Goal: Information Seeking & Learning: Learn about a topic

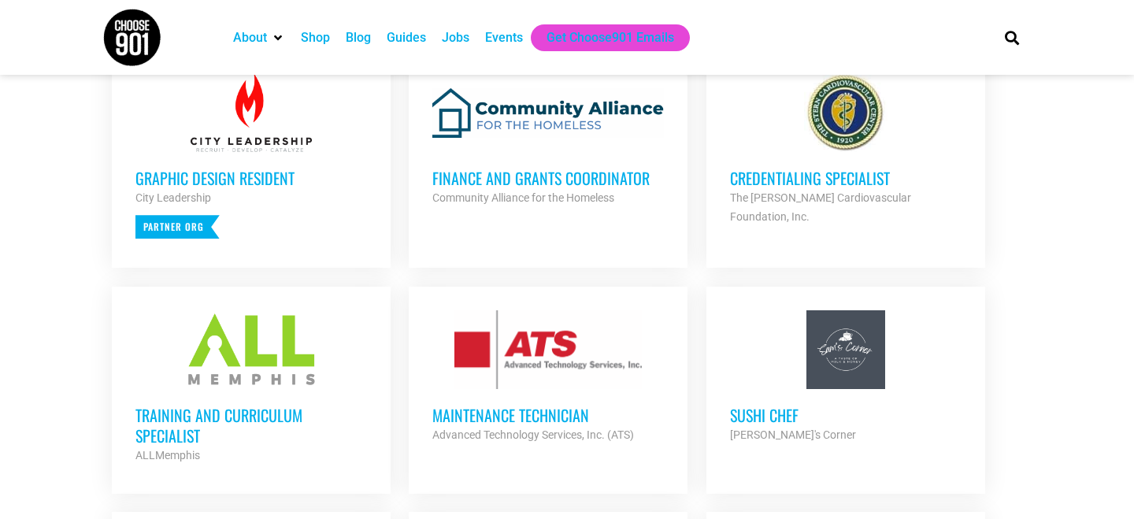
scroll to position [625, 0]
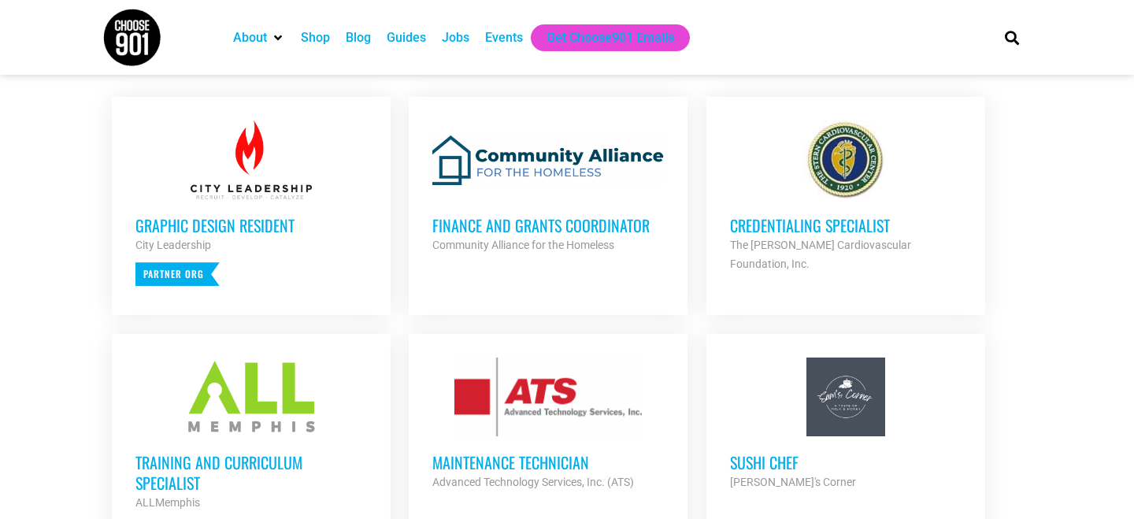
click at [584, 220] on h3 "Finance and Grants Coordinator" at bounding box center [547, 225] width 231 height 20
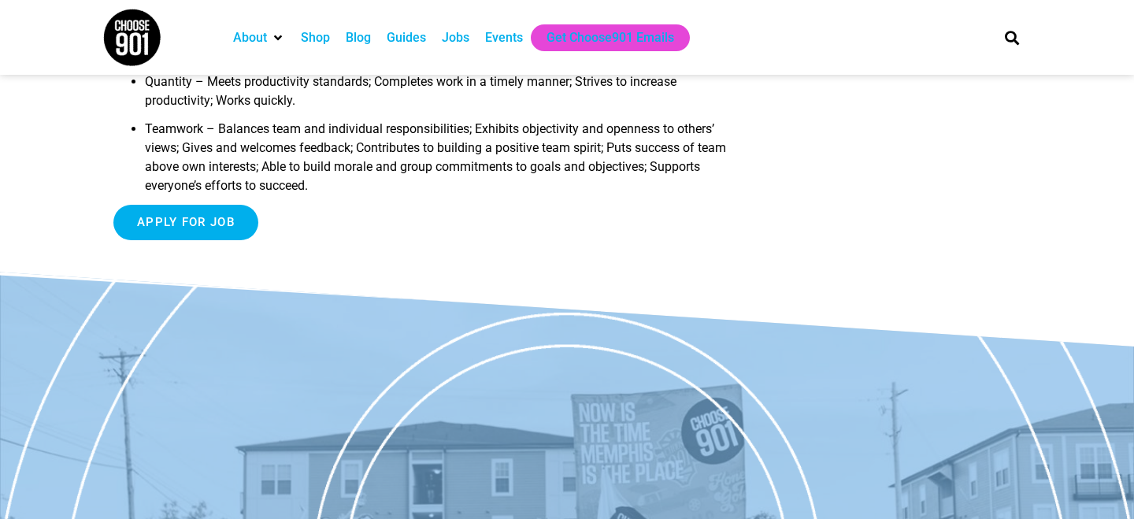
scroll to position [2180, 0]
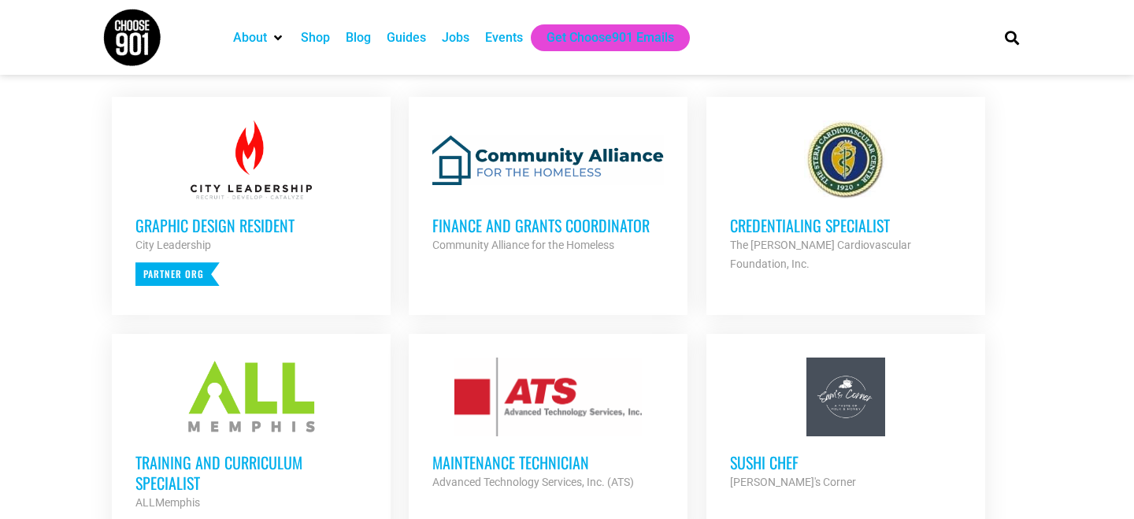
click at [784, 227] on h3 "Credentialing Specialist" at bounding box center [845, 225] width 231 height 20
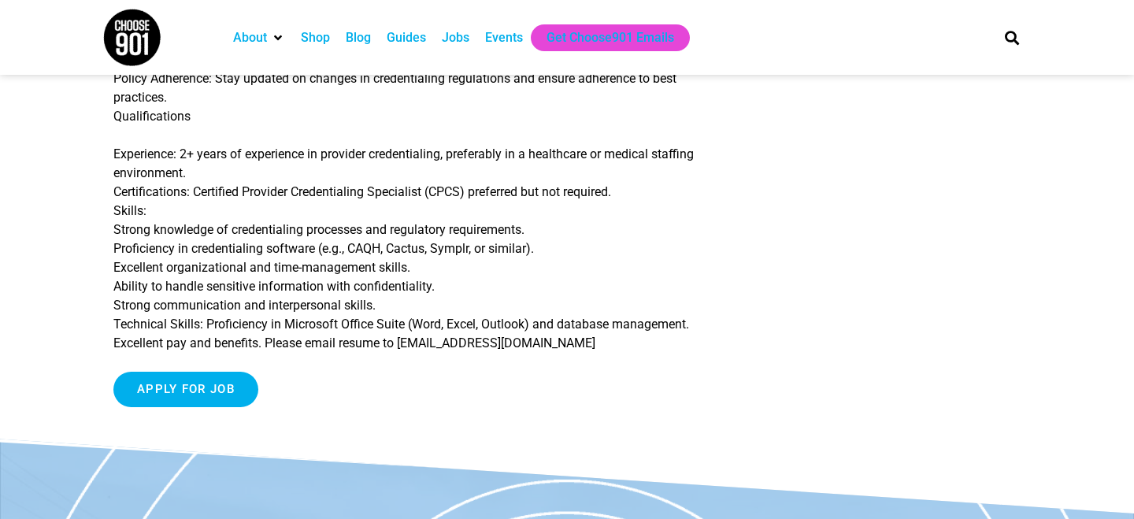
scroll to position [427, 0]
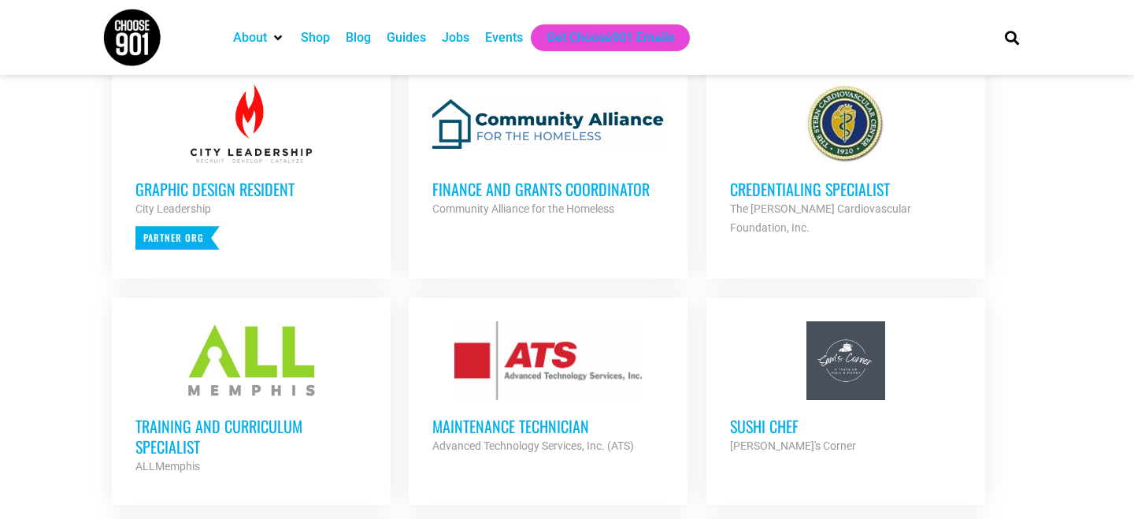
scroll to position [669, 0]
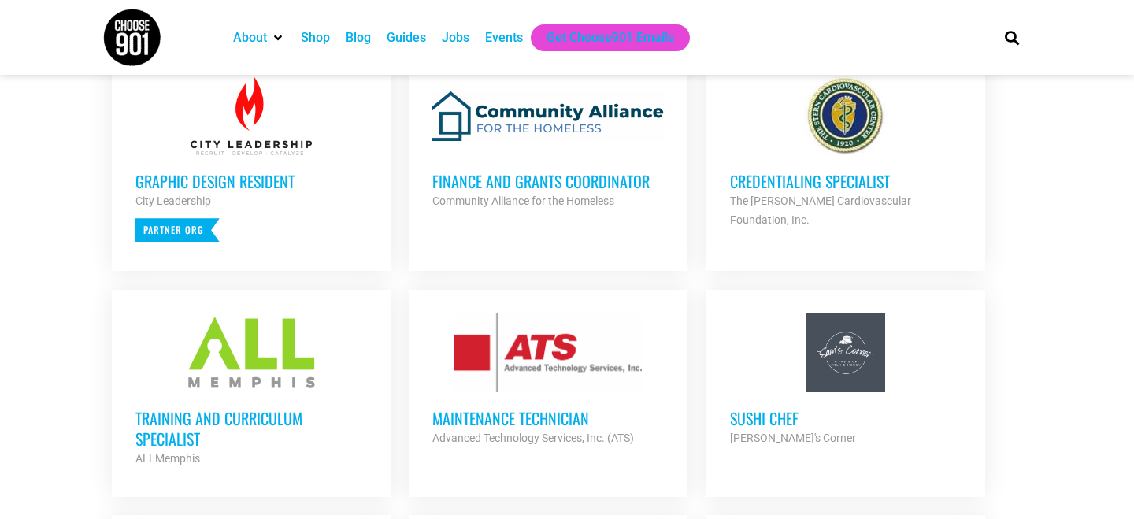
click at [235, 413] on h3 "Training and Curriculum Specialist" at bounding box center [250, 428] width 231 height 41
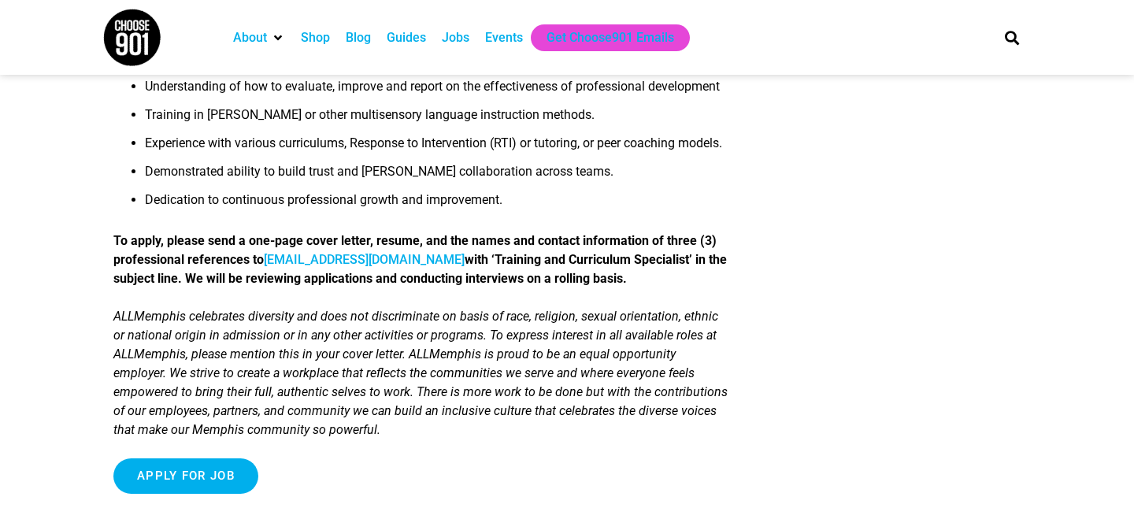
scroll to position [1544, 0]
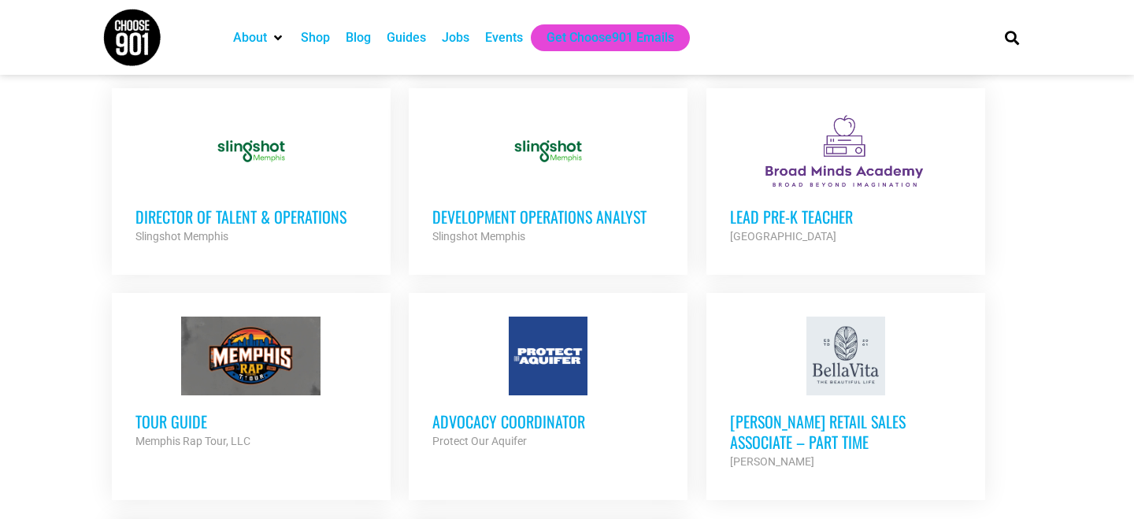
scroll to position [1571, 0]
